Goal: Communication & Community: Answer question/provide support

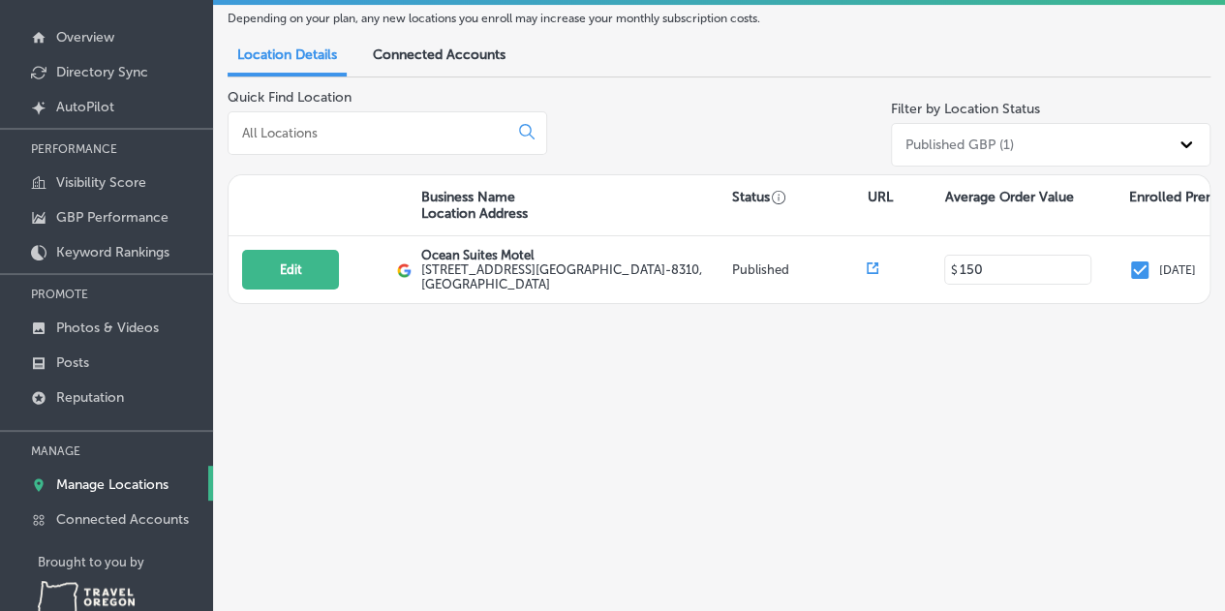
scroll to position [145, 0]
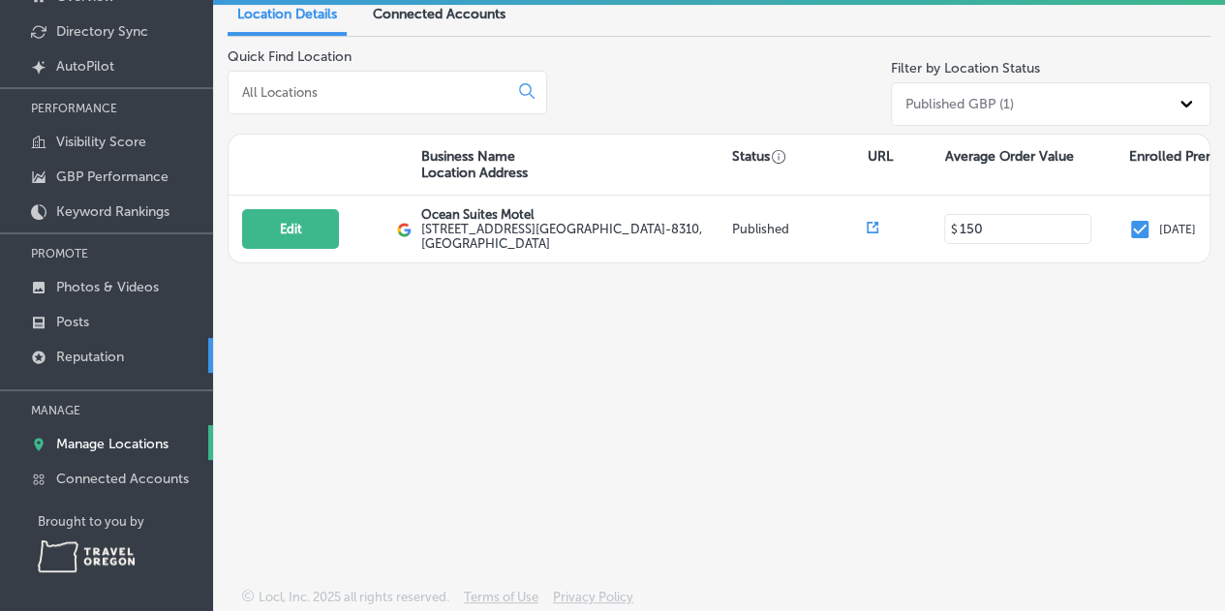
click at [99, 355] on p "Reputation" at bounding box center [90, 357] width 68 height 16
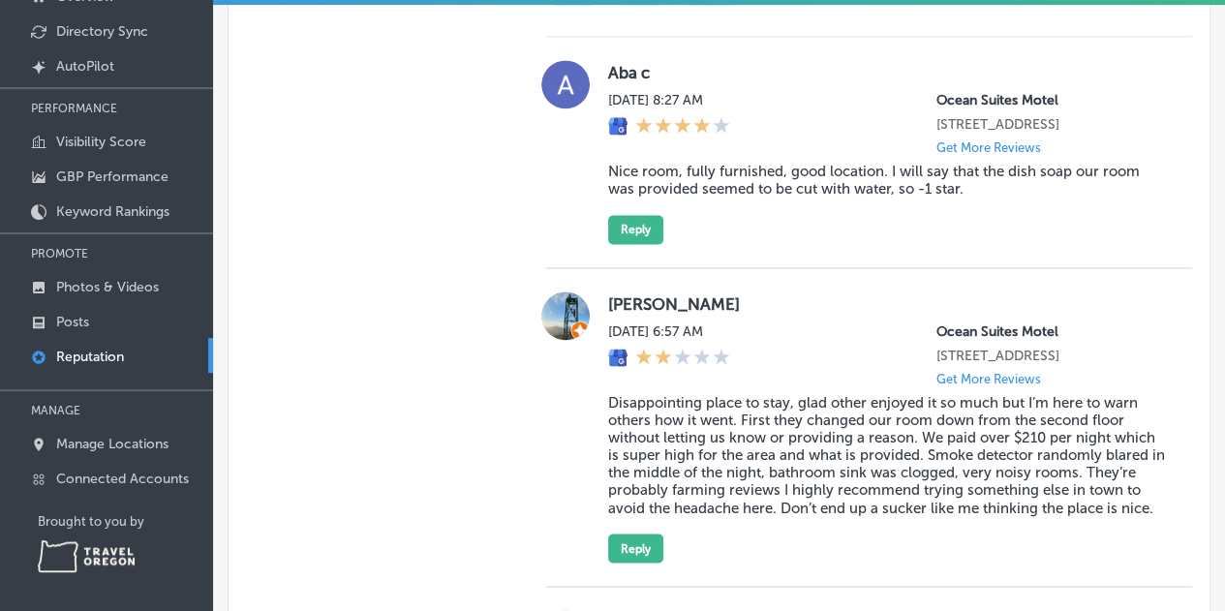
scroll to position [1162, 0]
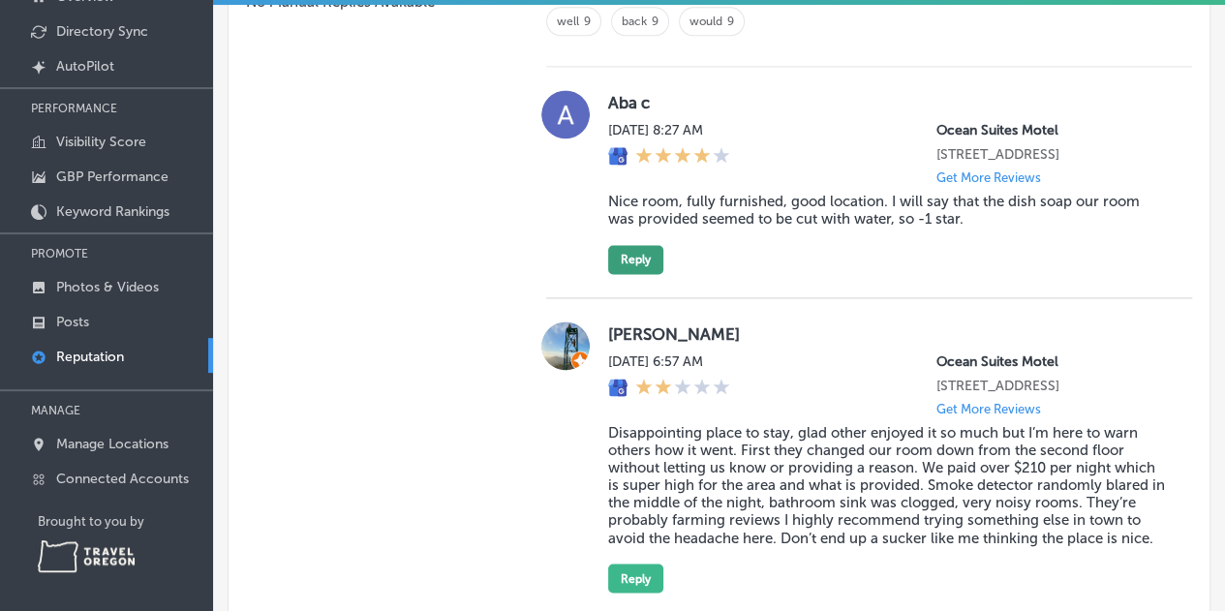
click at [644, 264] on button "Reply" at bounding box center [635, 259] width 55 height 29
type textarea "x"
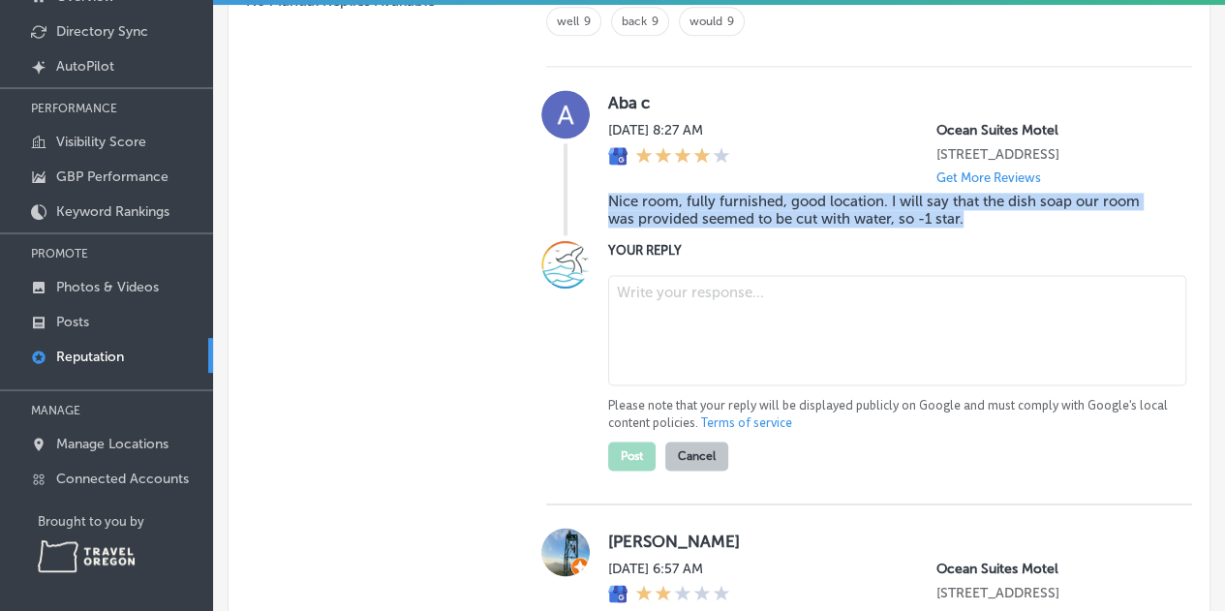
drag, startPoint x: 961, startPoint y: 224, endPoint x: 599, endPoint y: 210, distance: 361.5
click at [599, 210] on div "Aba c [DATE] 8:27 AM [GEOGRAPHIC_DATA] [STREET_ADDRESS] Get More Reviews Nice r…" at bounding box center [869, 162] width 646 height 145
copy blockquote "Nice room, fully furnished, good location. I will say that the dish soap our ro…"
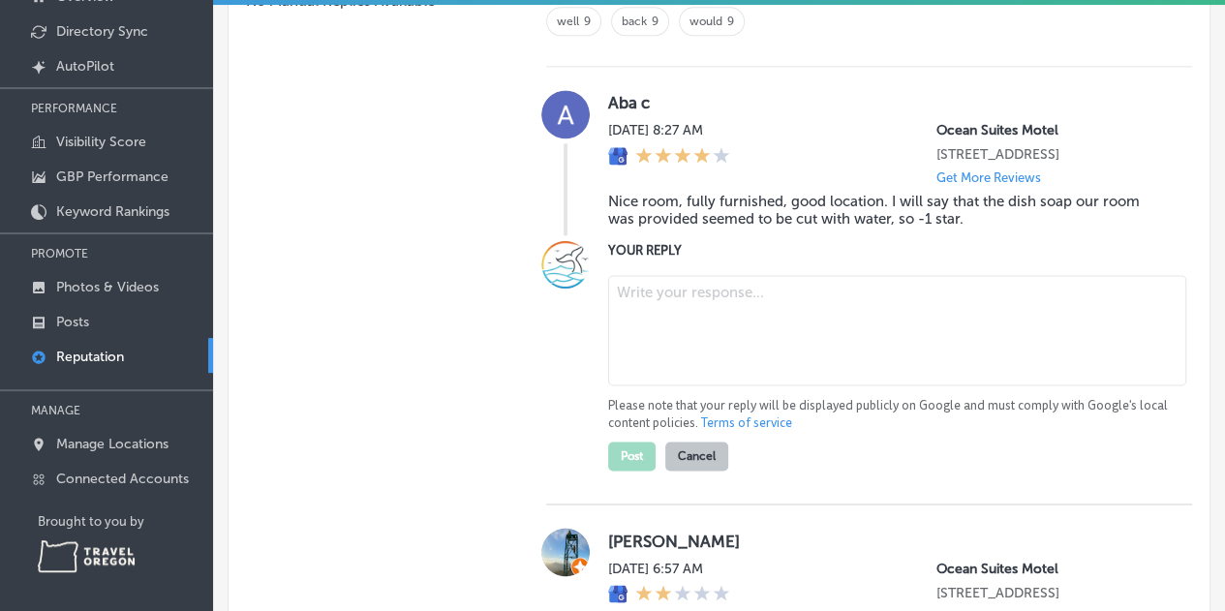
click at [665, 301] on textarea at bounding box center [897, 330] width 578 height 110
paste textarea "Thank you for staying with us, Aba, and for sharing your feedback. We don’t dil…"
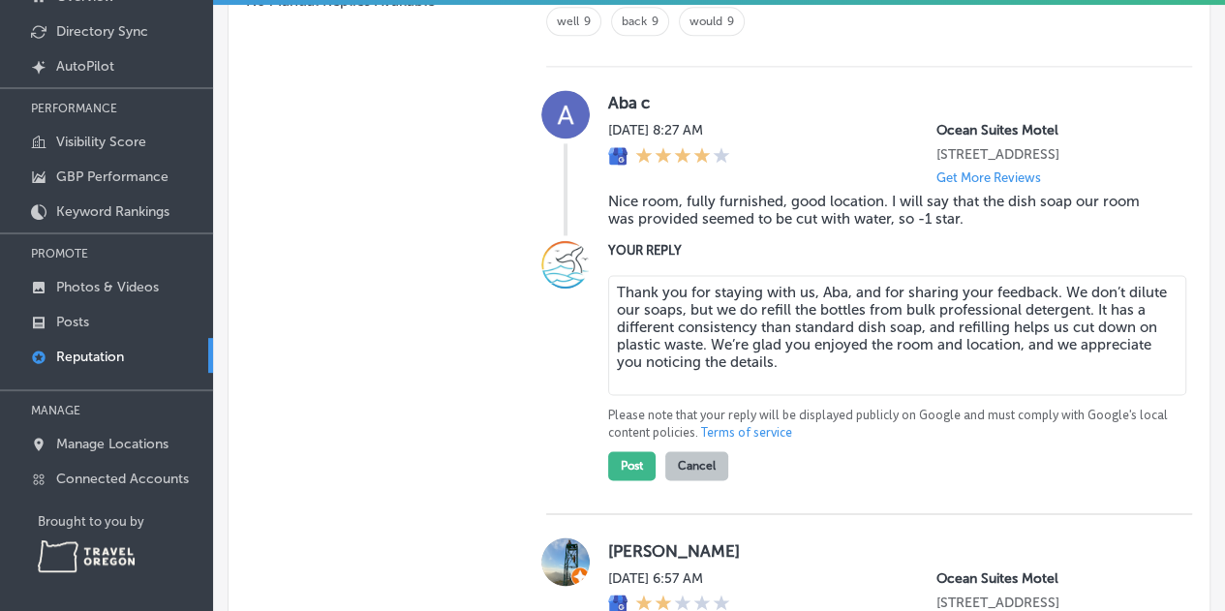
click at [936, 317] on textarea "Thank you for staying with us, Aba, and for sharing your feedback. We don’t dil…" at bounding box center [897, 335] width 578 height 120
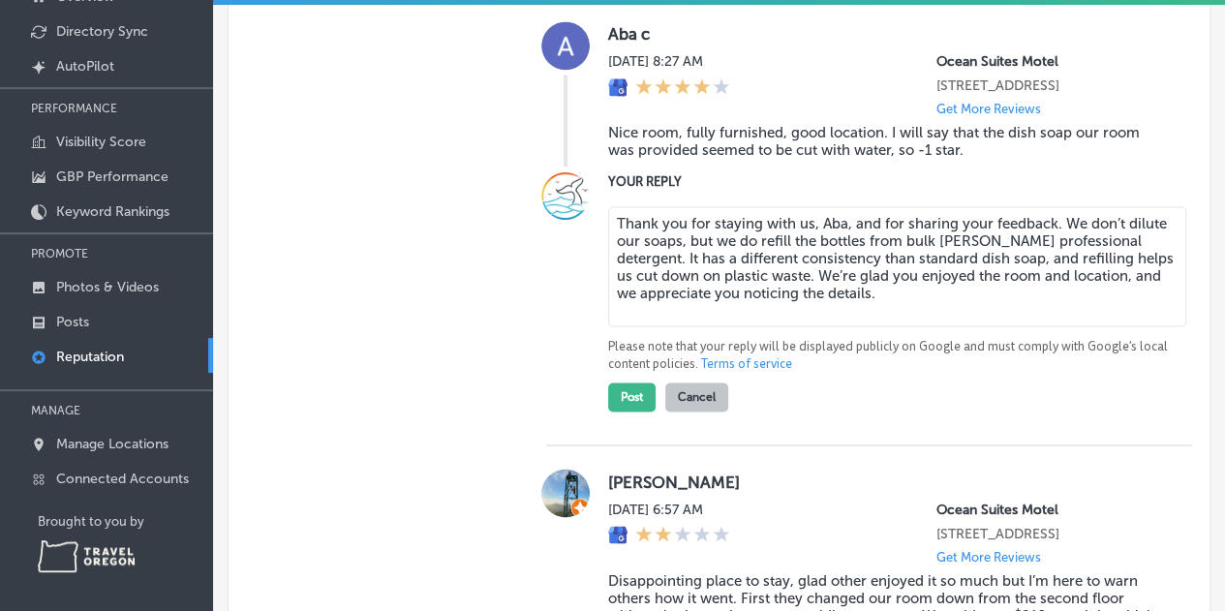
scroll to position [1259, 0]
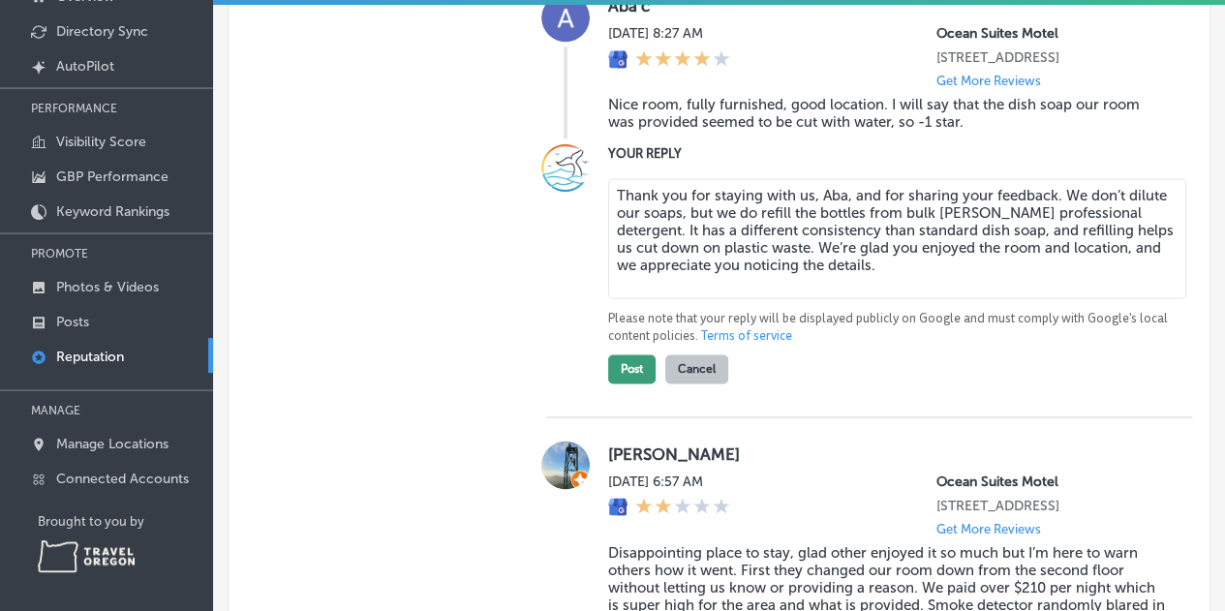
type textarea "Thank you for staying with us, Aba, and for sharing your feedback. We don’t dil…"
click at [626, 382] on button "Post" at bounding box center [631, 368] width 47 height 29
type textarea "x"
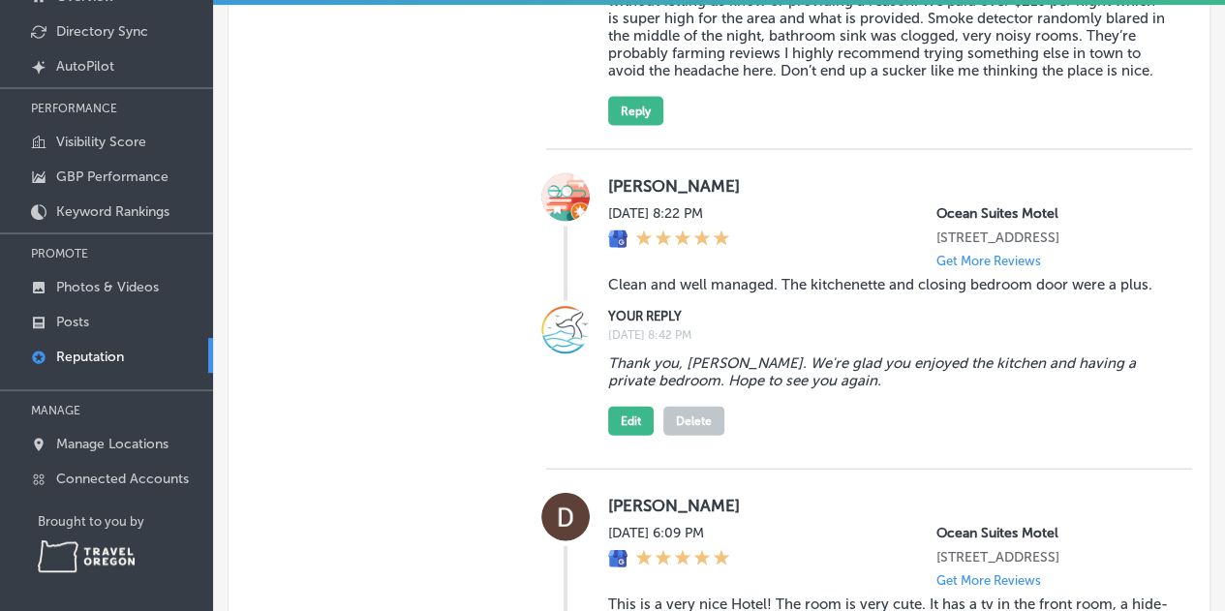
scroll to position [1550, 0]
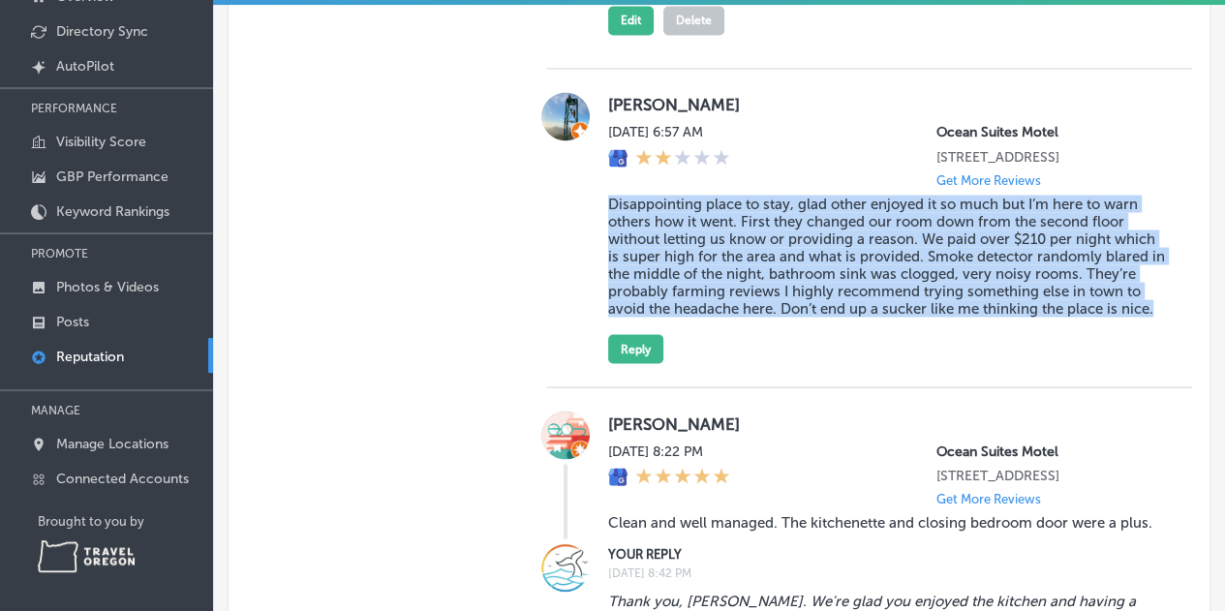
drag, startPoint x: 1156, startPoint y: 330, endPoint x: 595, endPoint y: 232, distance: 570.2
click at [595, 232] on div "[PERSON_NAME][DATE] 6:[GEOGRAPHIC_DATA] [STREET_ADDRESS] Get More Reviews Disap…" at bounding box center [869, 227] width 646 height 271
copy blockquote "Disappointing place to stay, glad other enjoyed it so much but I’m here to warn…"
